Goal: Navigation & Orientation: Find specific page/section

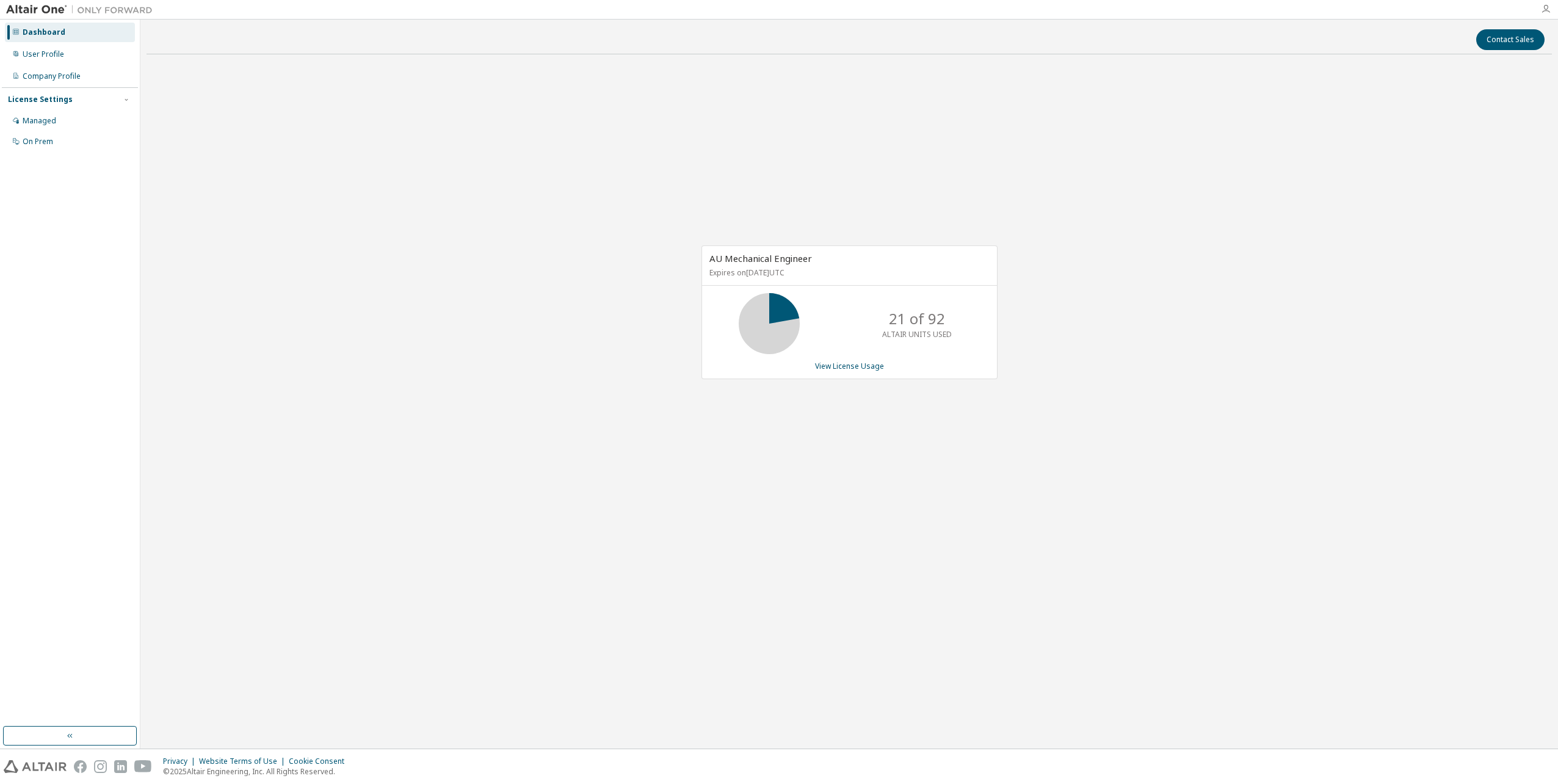
click at [1546, 9] on icon "button" at bounding box center [1546, 9] width 10 height 10
